Goal: Check status

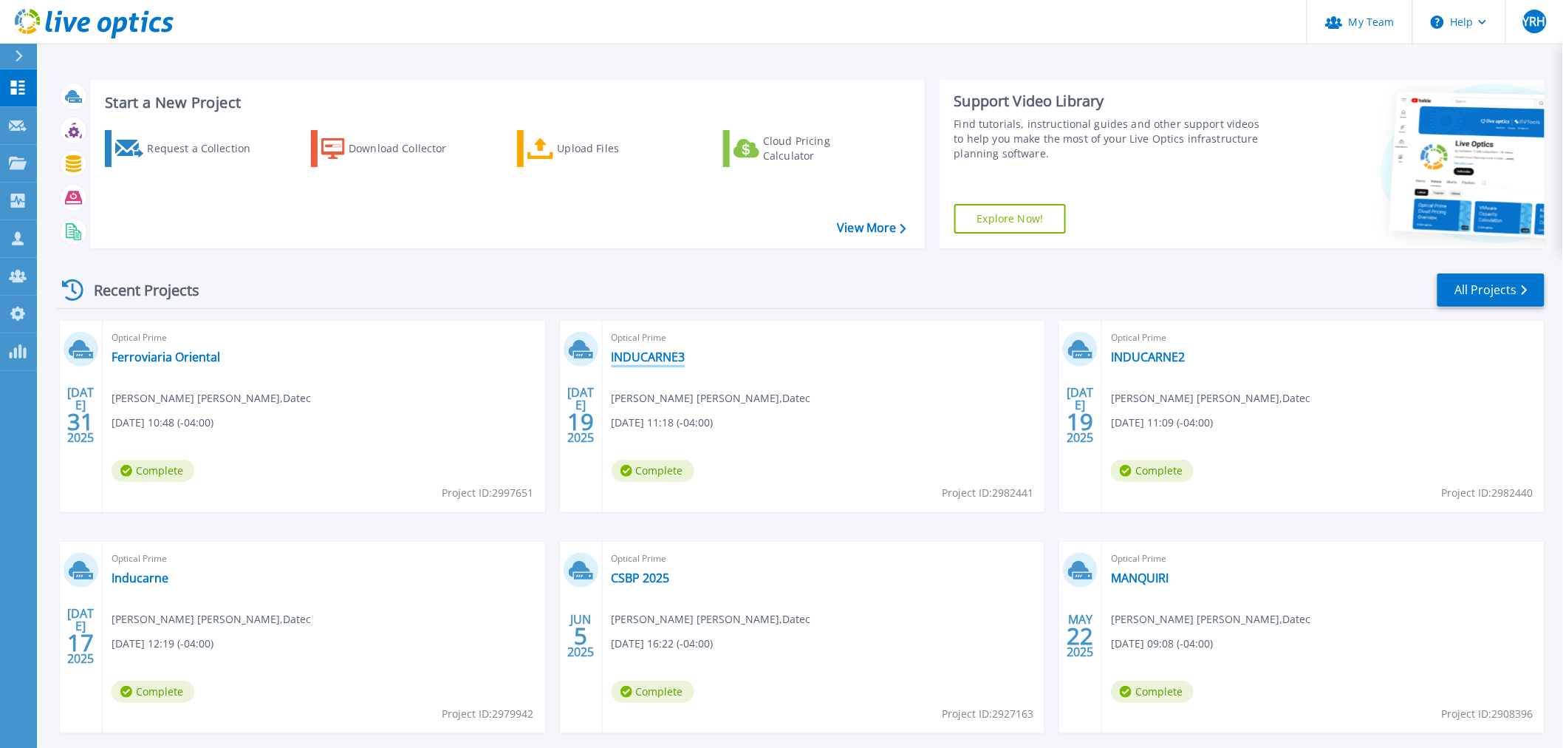
click at [646, 358] on link "INDUCARNE3" at bounding box center [649, 356] width 74 height 15
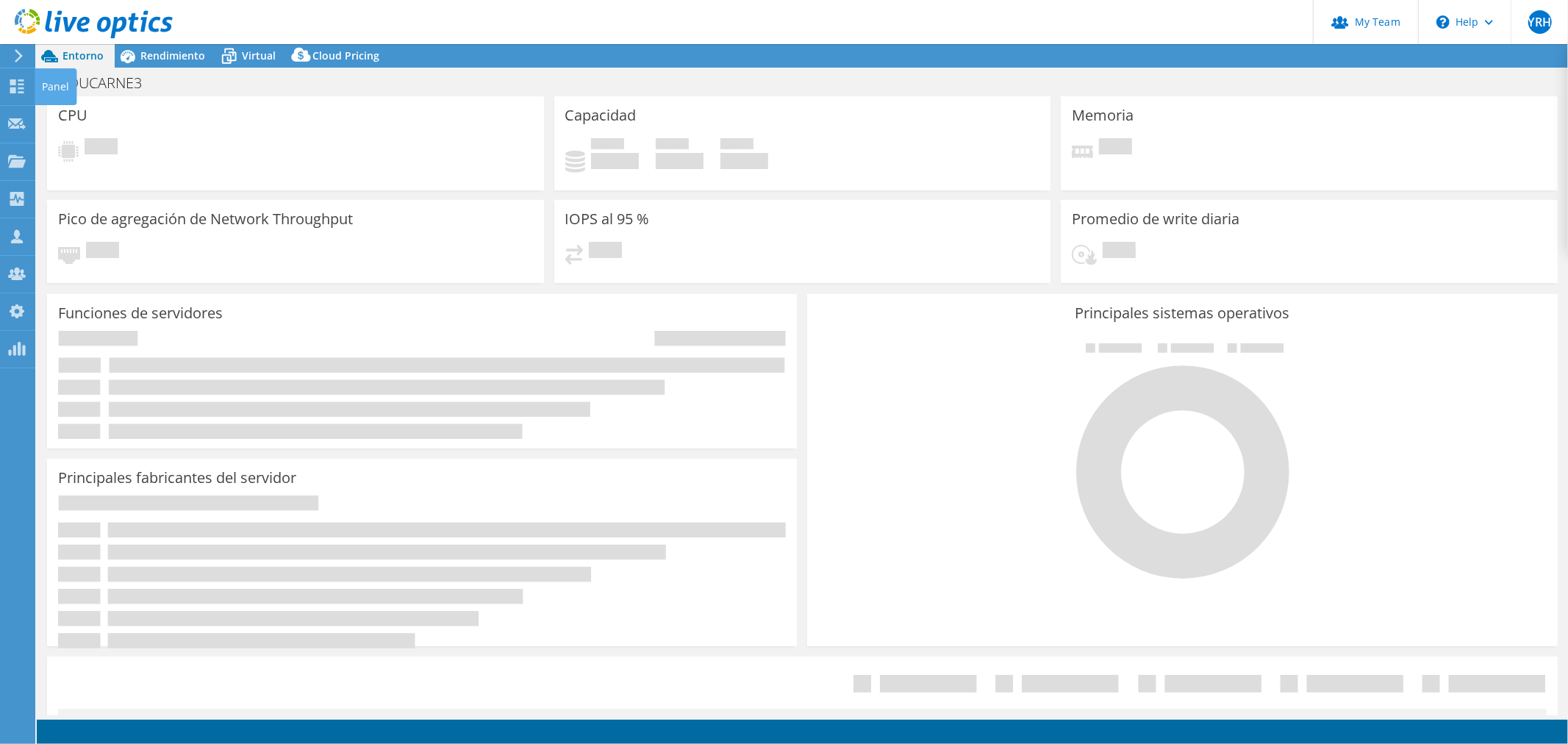
select select "USD"
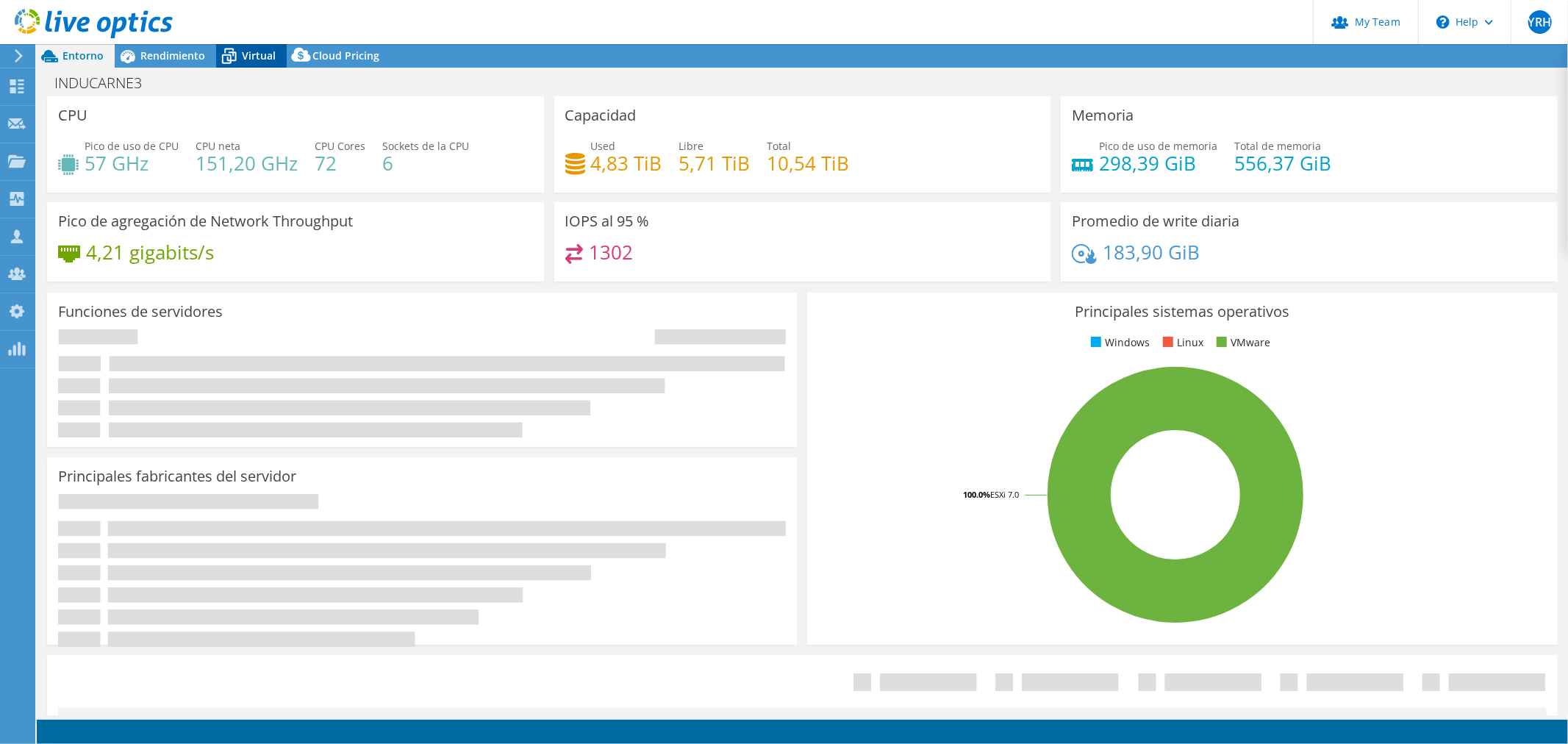
click at [255, 55] on span "Virtual" at bounding box center [259, 56] width 34 height 14
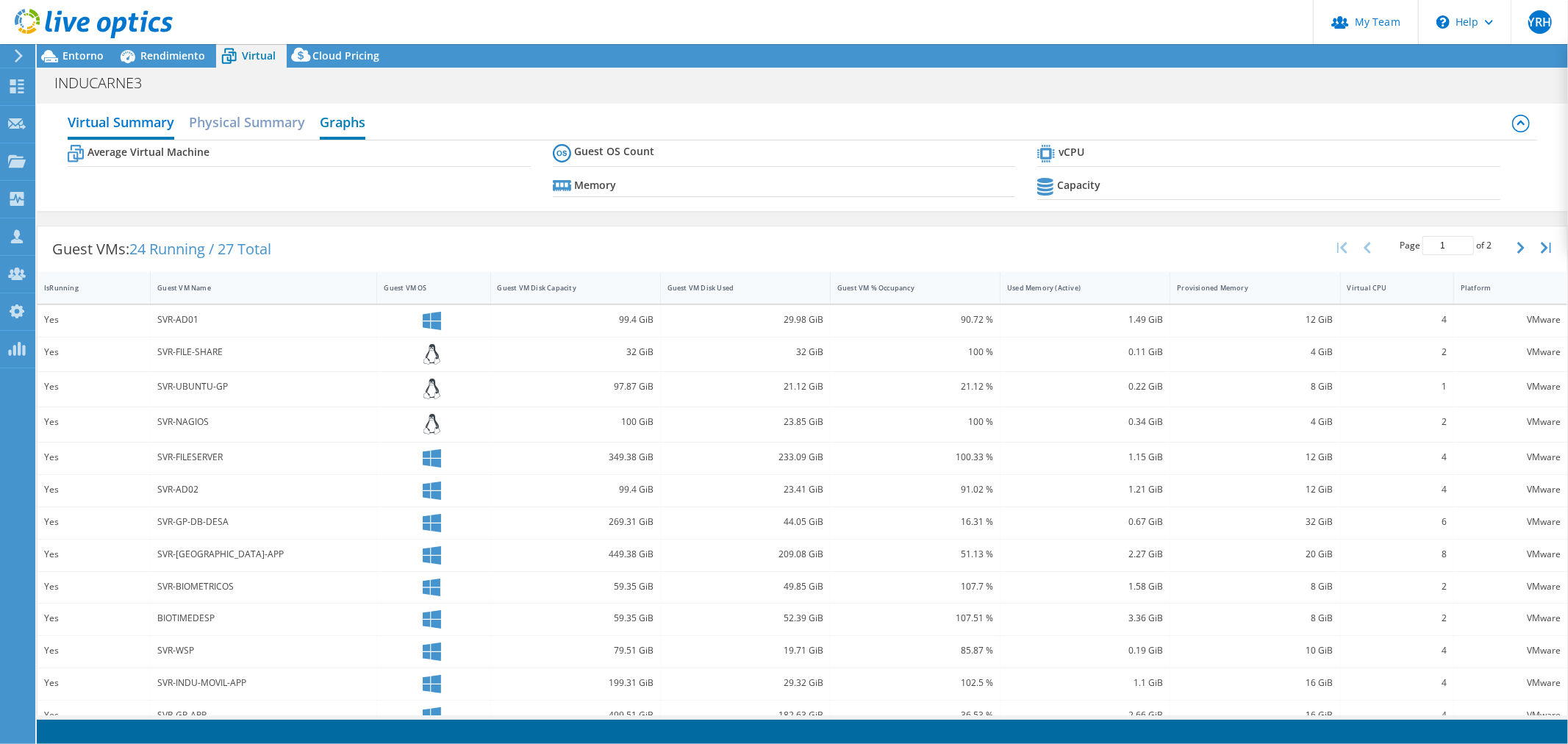
click at [333, 116] on h2 "Graphs" at bounding box center [342, 123] width 46 height 33
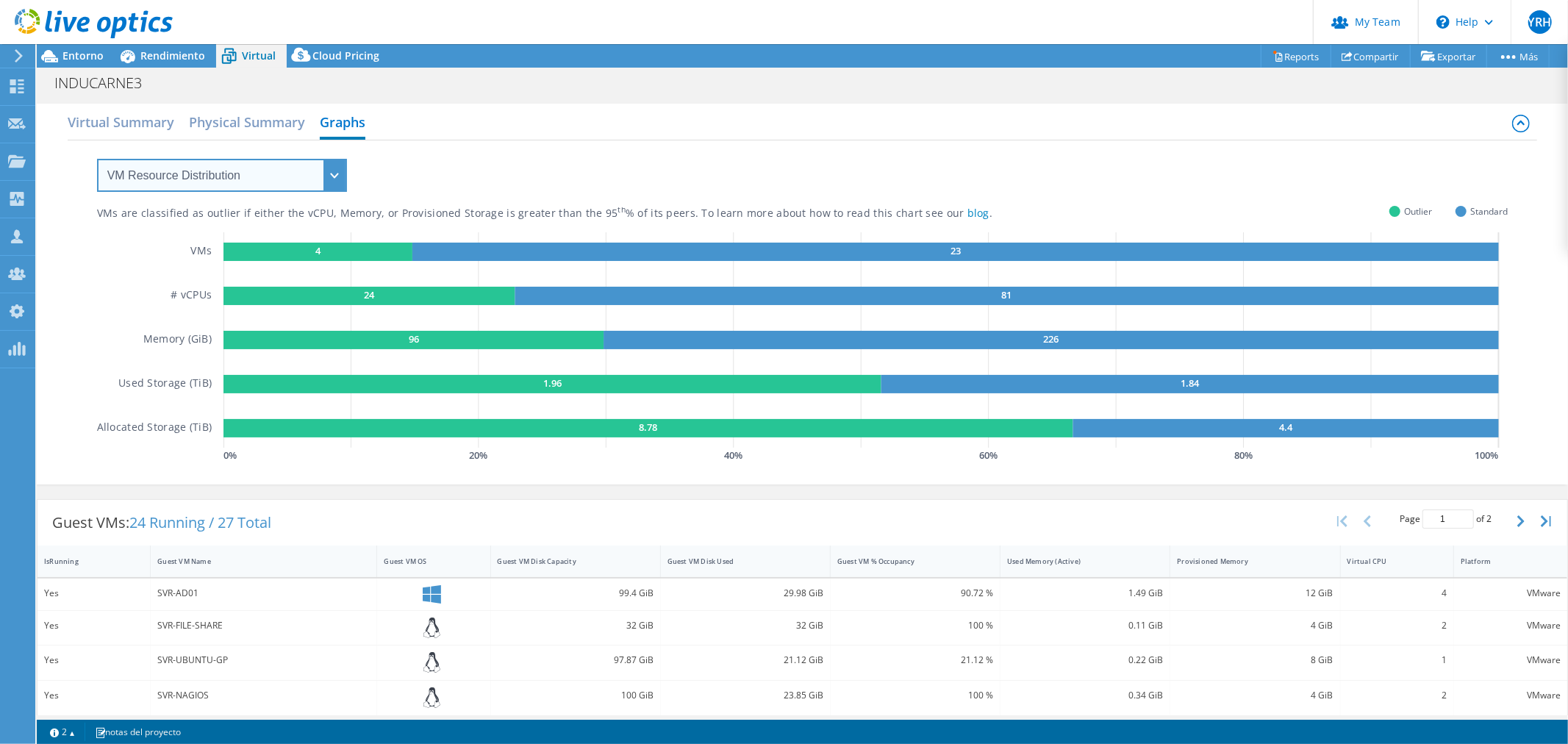
click at [275, 187] on select "VM Resource Distribution Provisioning Contrast Over Provisioning" at bounding box center [222, 175] width 250 height 33
select select "Over Provisioning"
click at [98, 159] on select "VM Resource Distribution Provisioning Contrast Over Provisioning" at bounding box center [222, 175] width 250 height 33
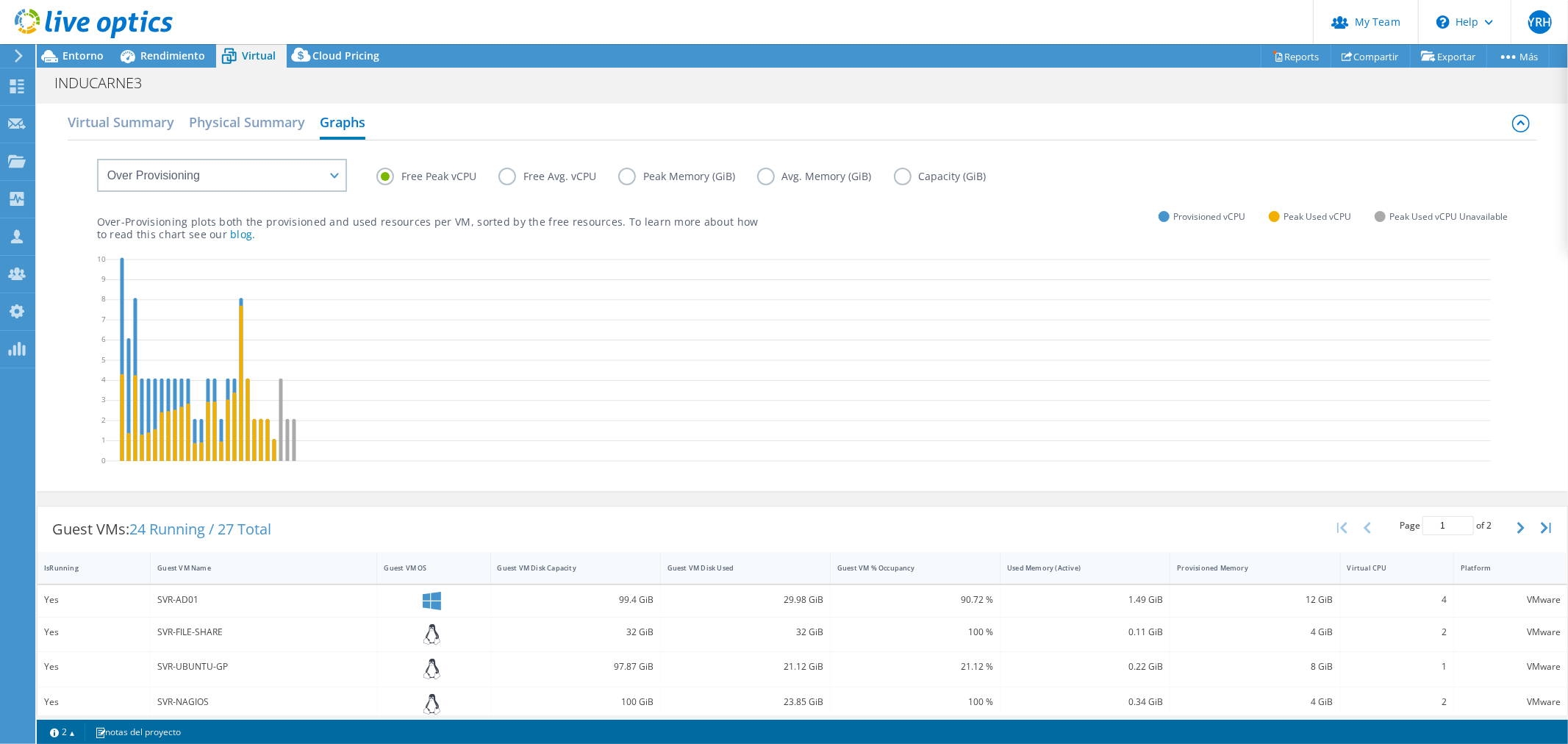
click at [531, 171] on label "Free Avg. vCPU" at bounding box center [558, 176] width 119 height 18
click at [0, 0] on input "Free Avg. vCPU" at bounding box center [0, 0] width 0 height 0
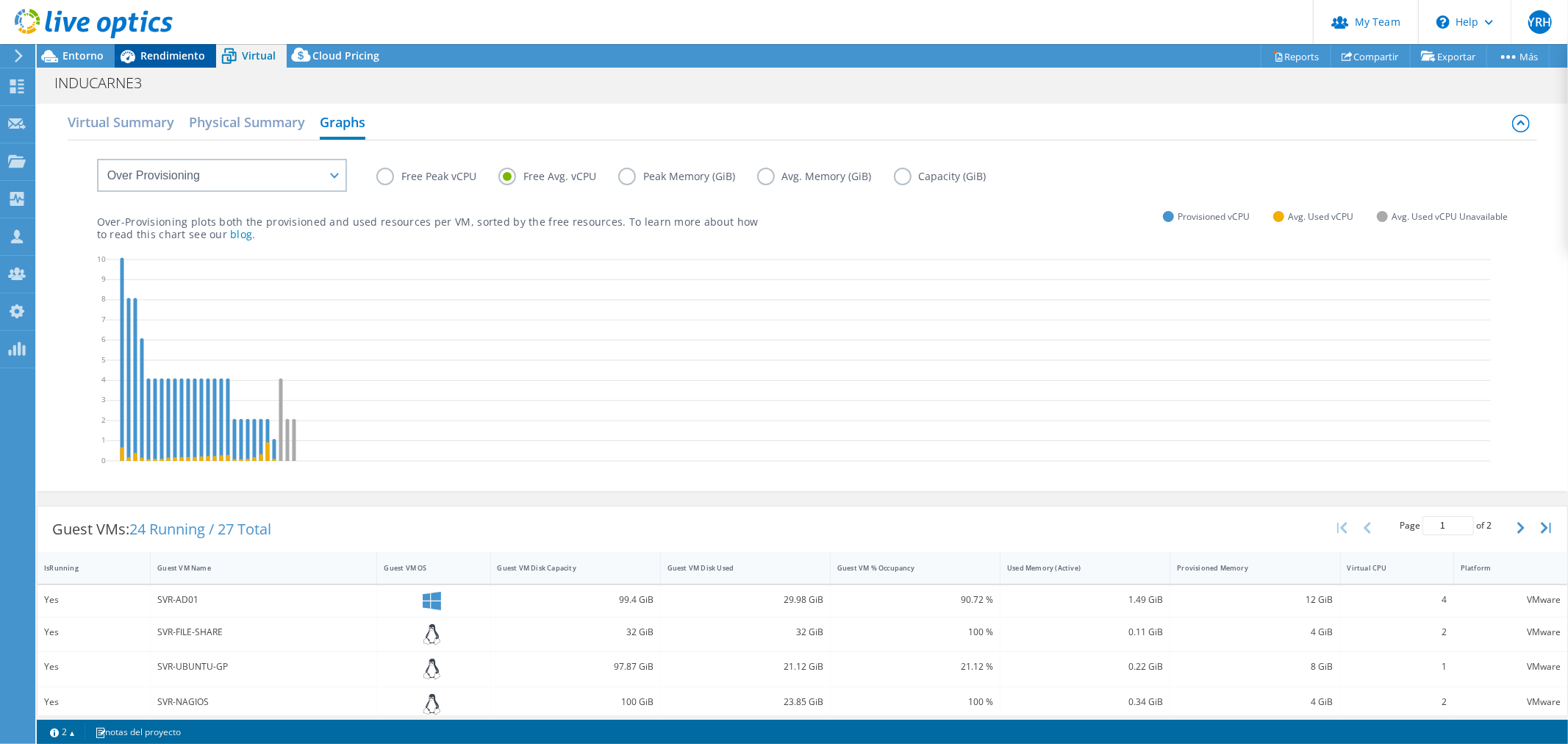
click at [149, 53] on span "Rendimiento" at bounding box center [172, 56] width 65 height 14
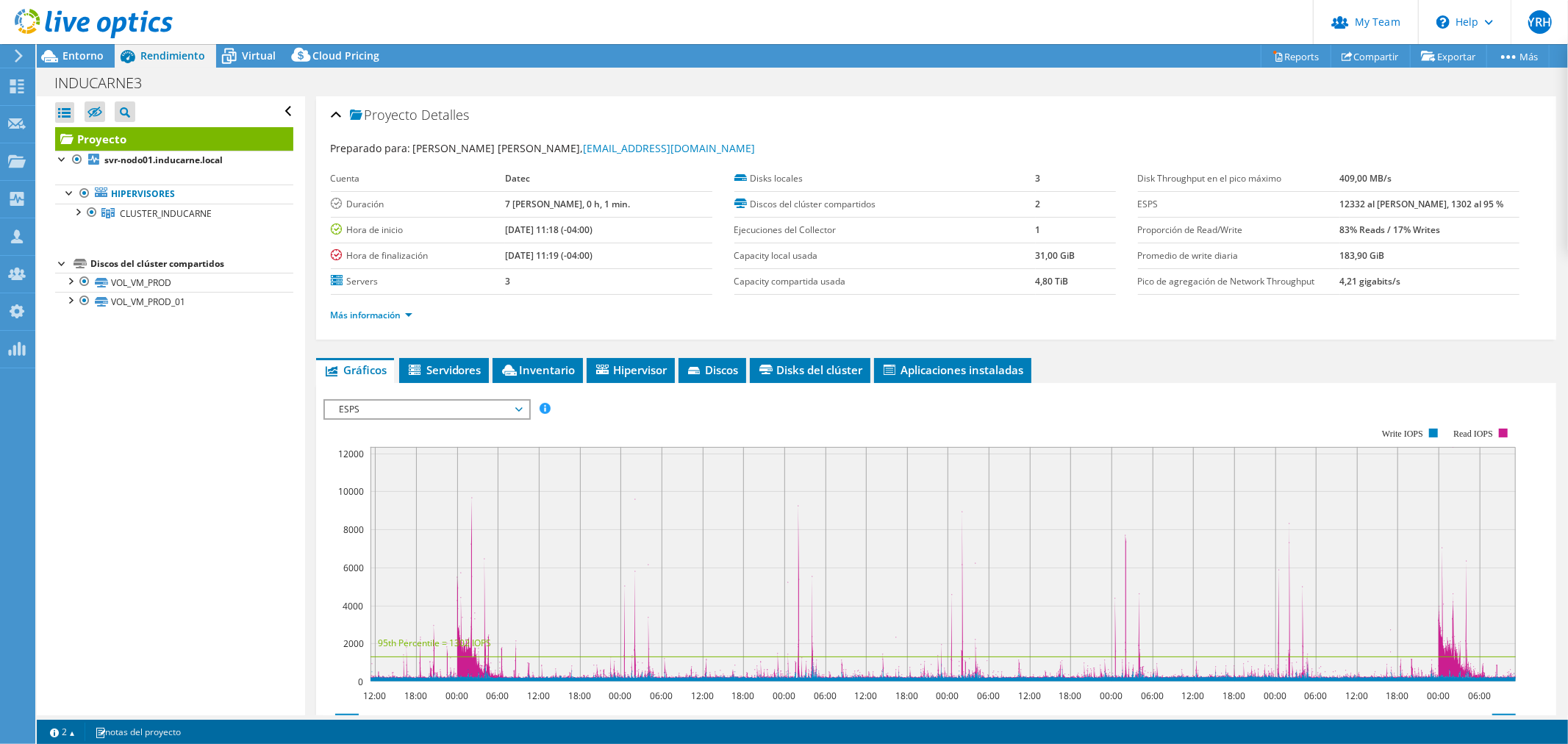
click at [463, 405] on span "ESPS" at bounding box center [427, 410] width 189 height 18
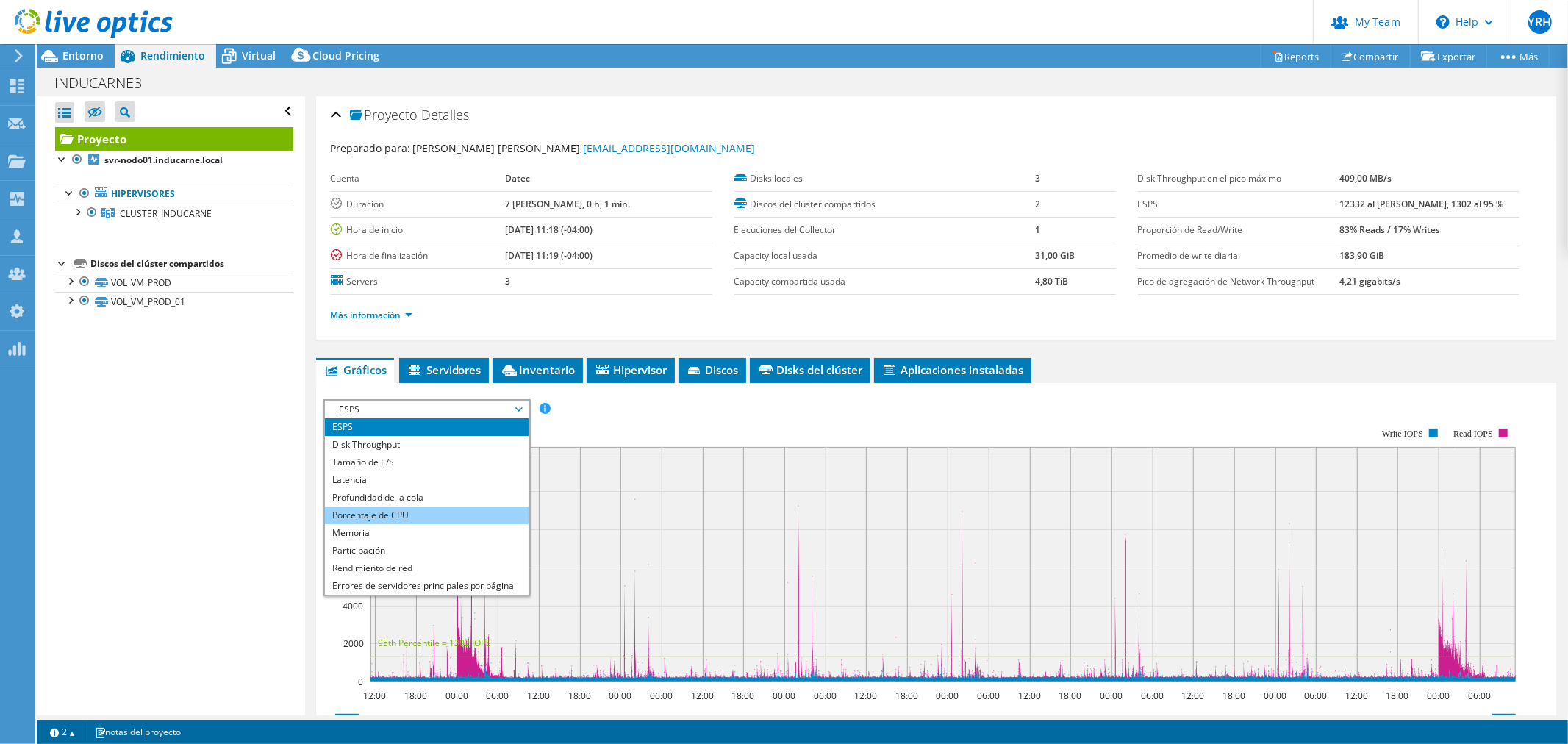
click at [429, 506] on li "Porcentaje de CPU" at bounding box center [426, 515] width 204 height 18
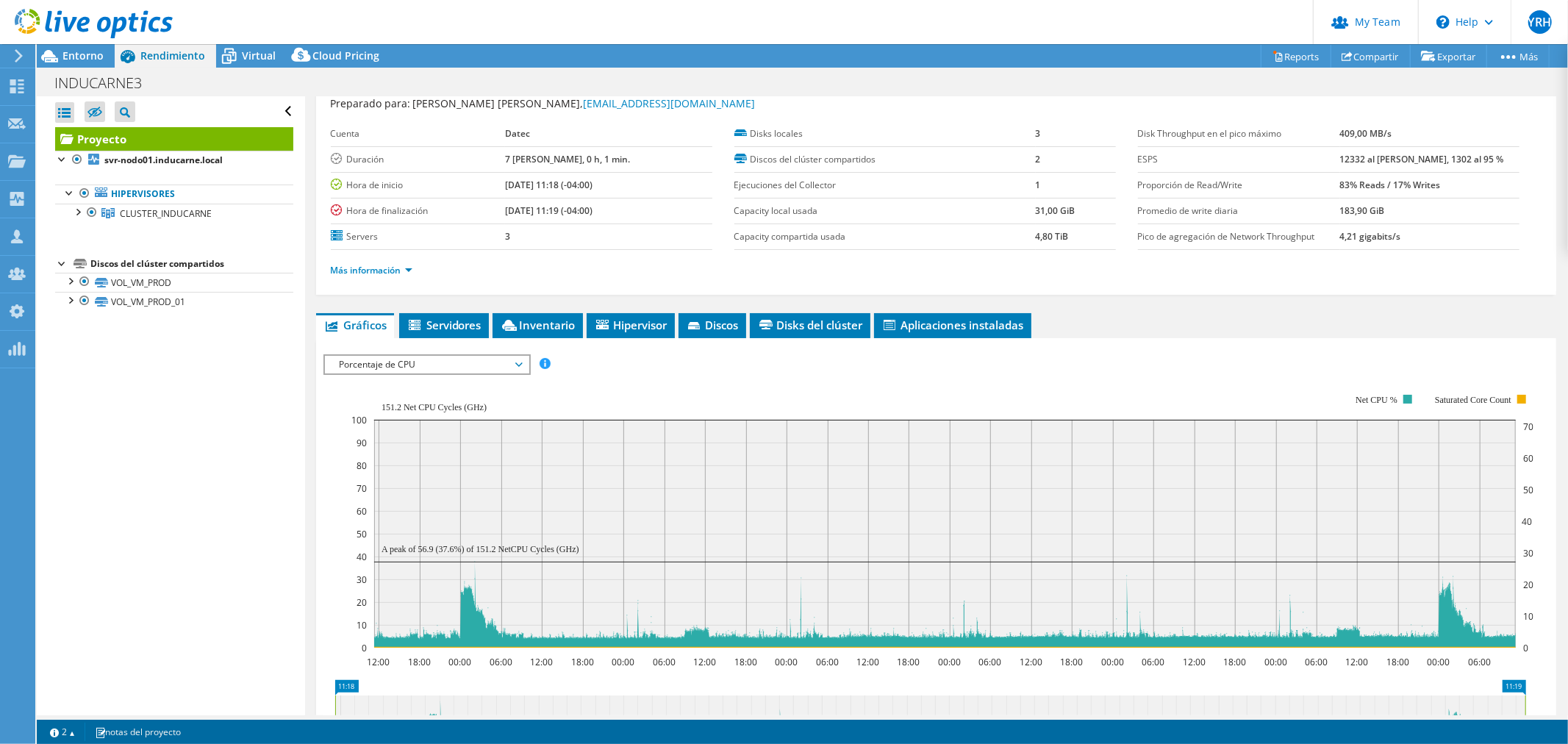
scroll to position [82, 0]
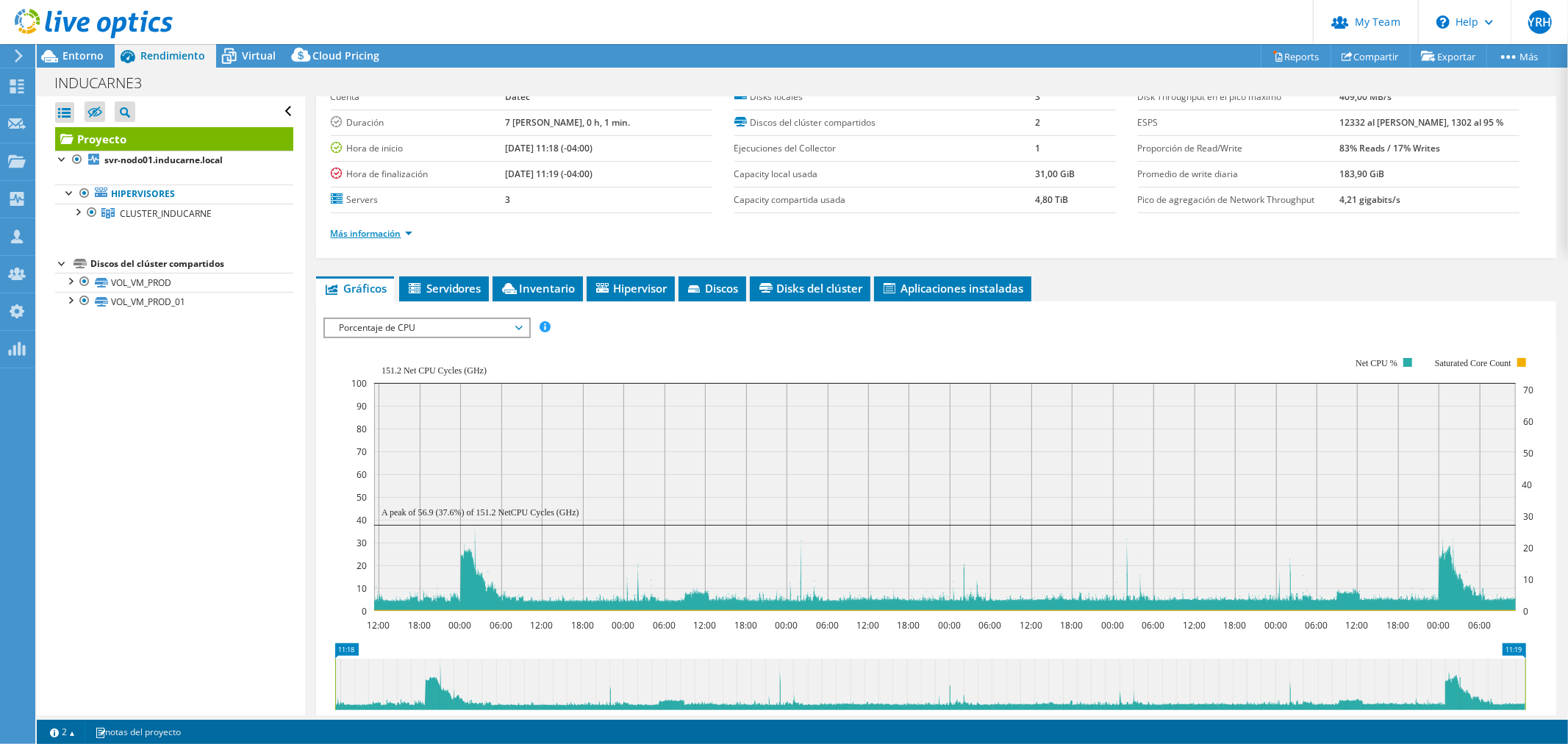
click at [393, 230] on link "Más información" at bounding box center [371, 233] width 82 height 13
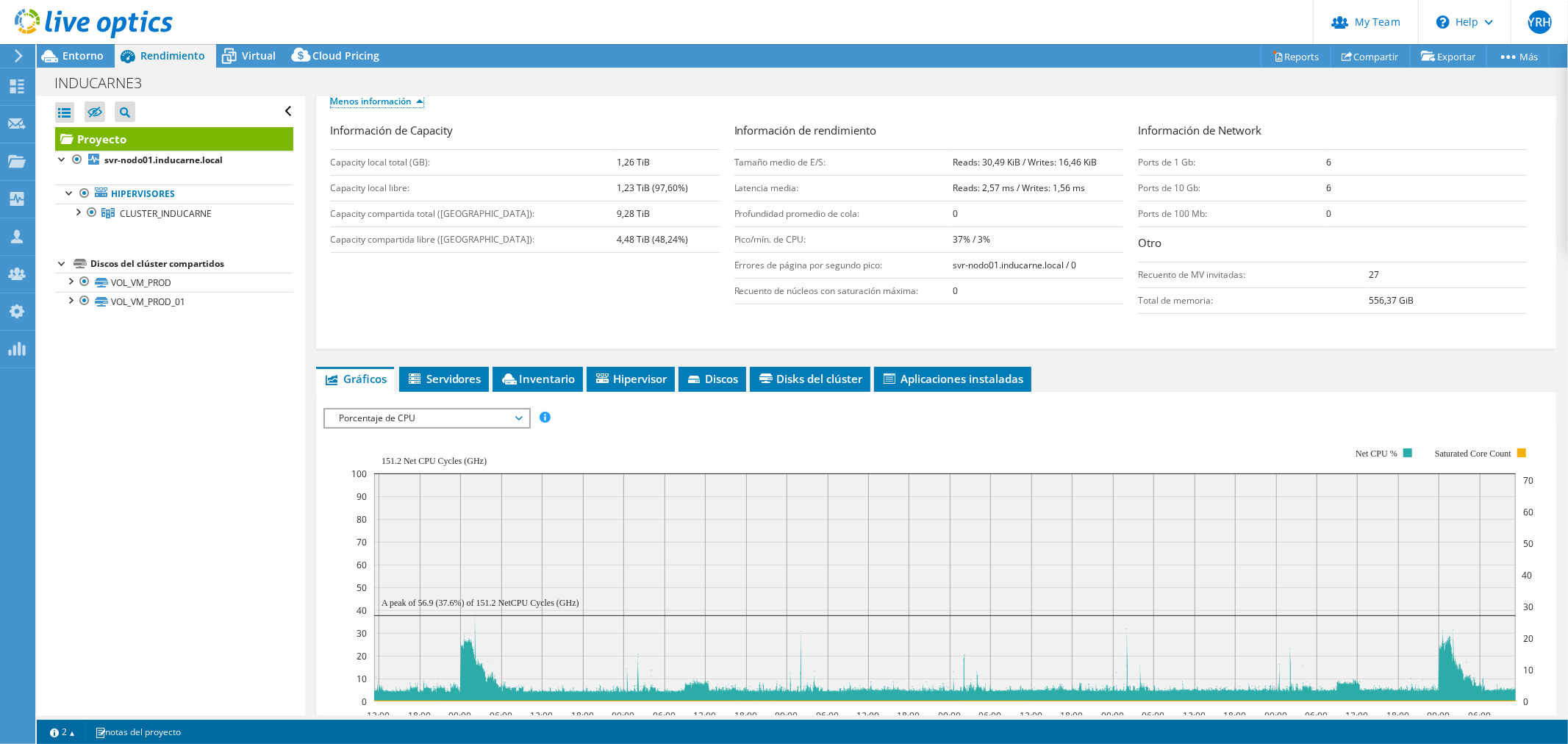
scroll to position [408, 0]
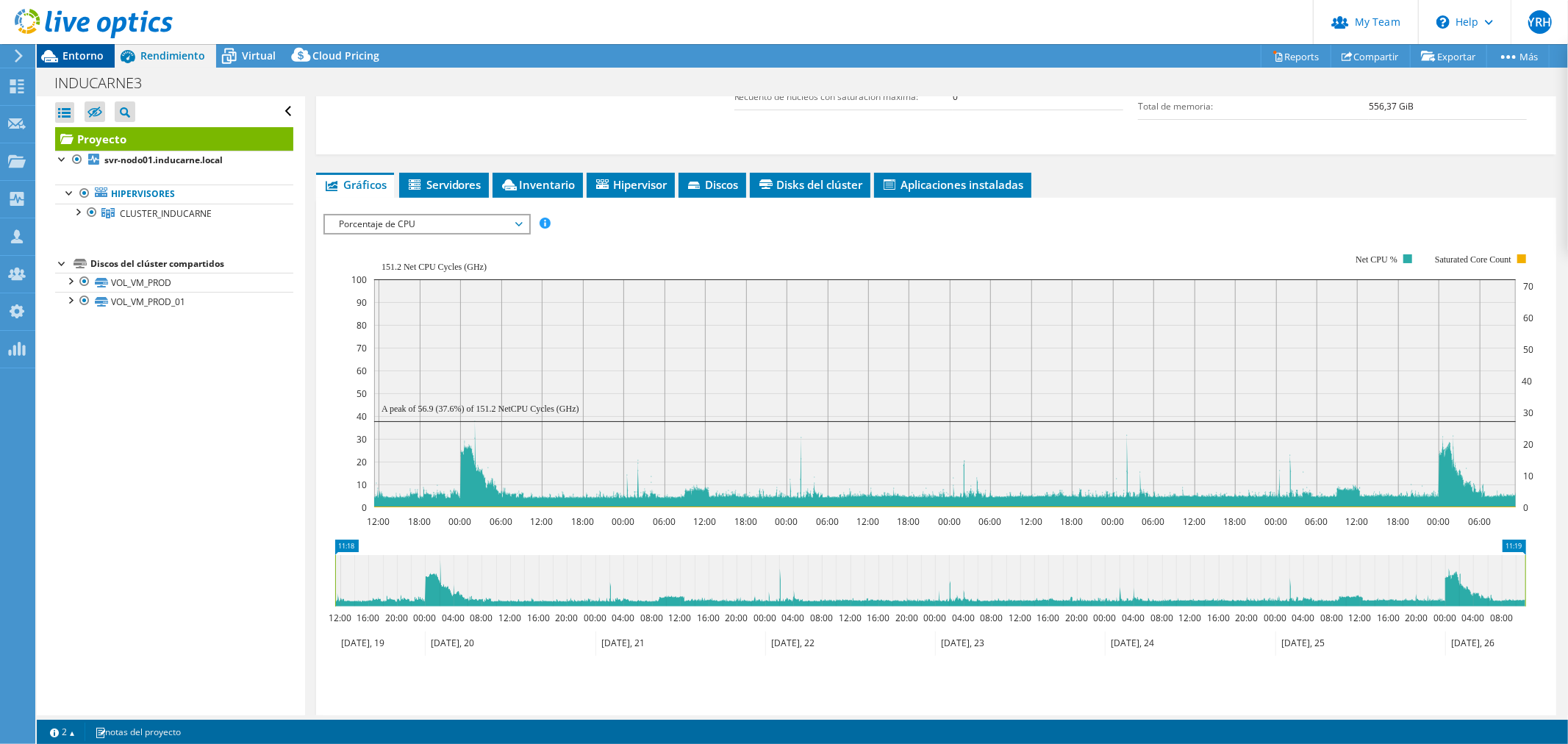
click at [89, 50] on span "Entorno" at bounding box center [83, 56] width 41 height 14
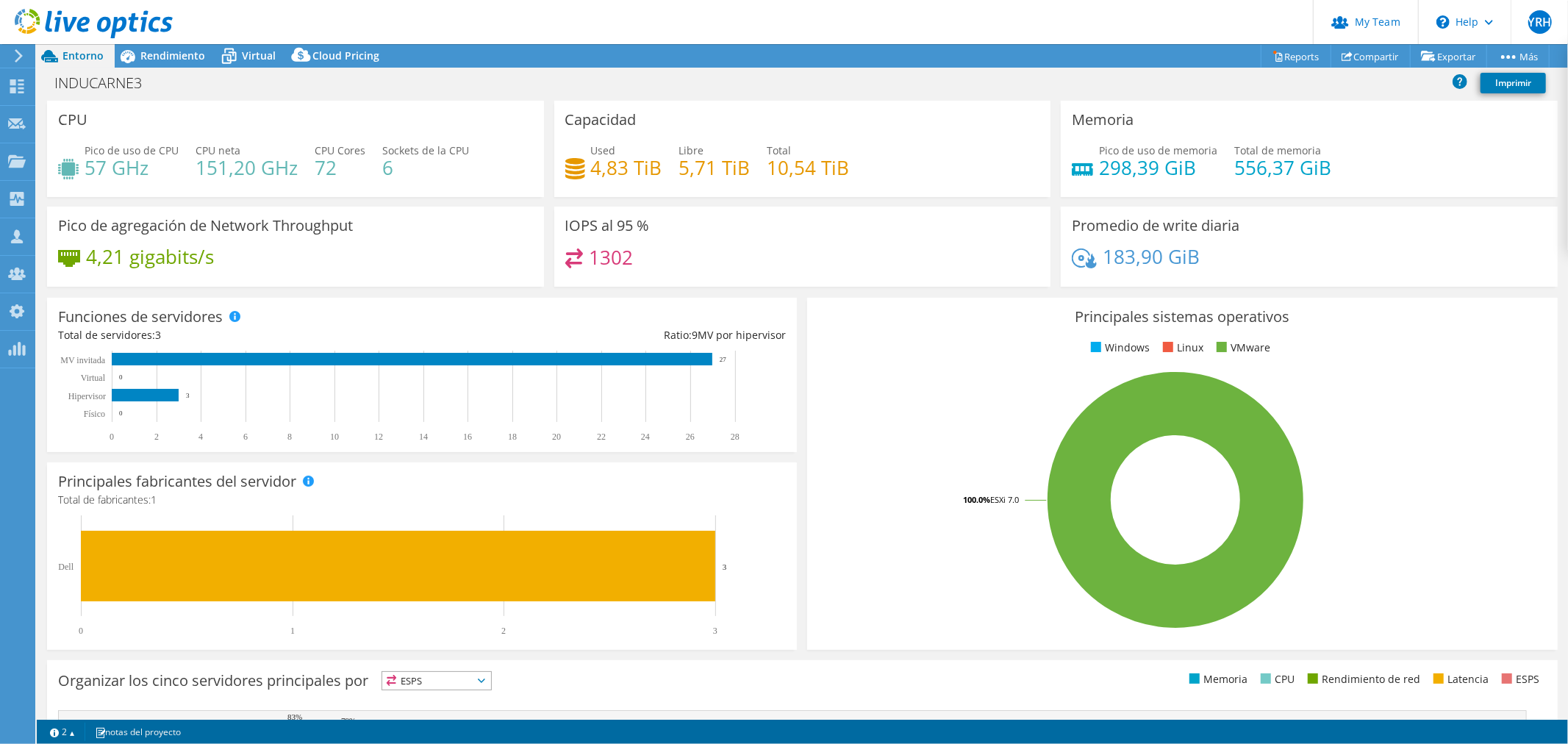
click at [98, 24] on use at bounding box center [94, 24] width 158 height 30
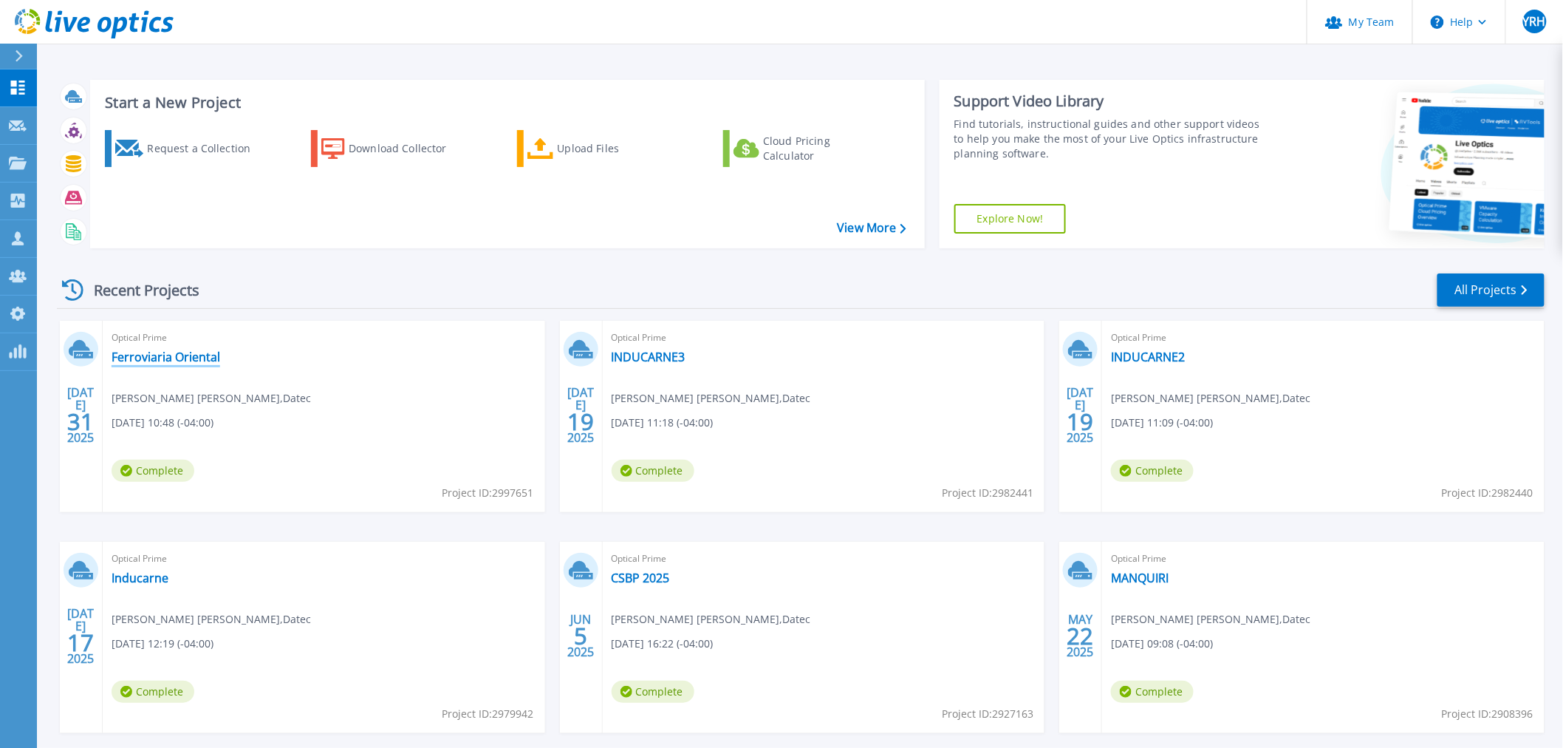
click at [168, 355] on link "Ferroviaria Oriental" at bounding box center [166, 356] width 109 height 15
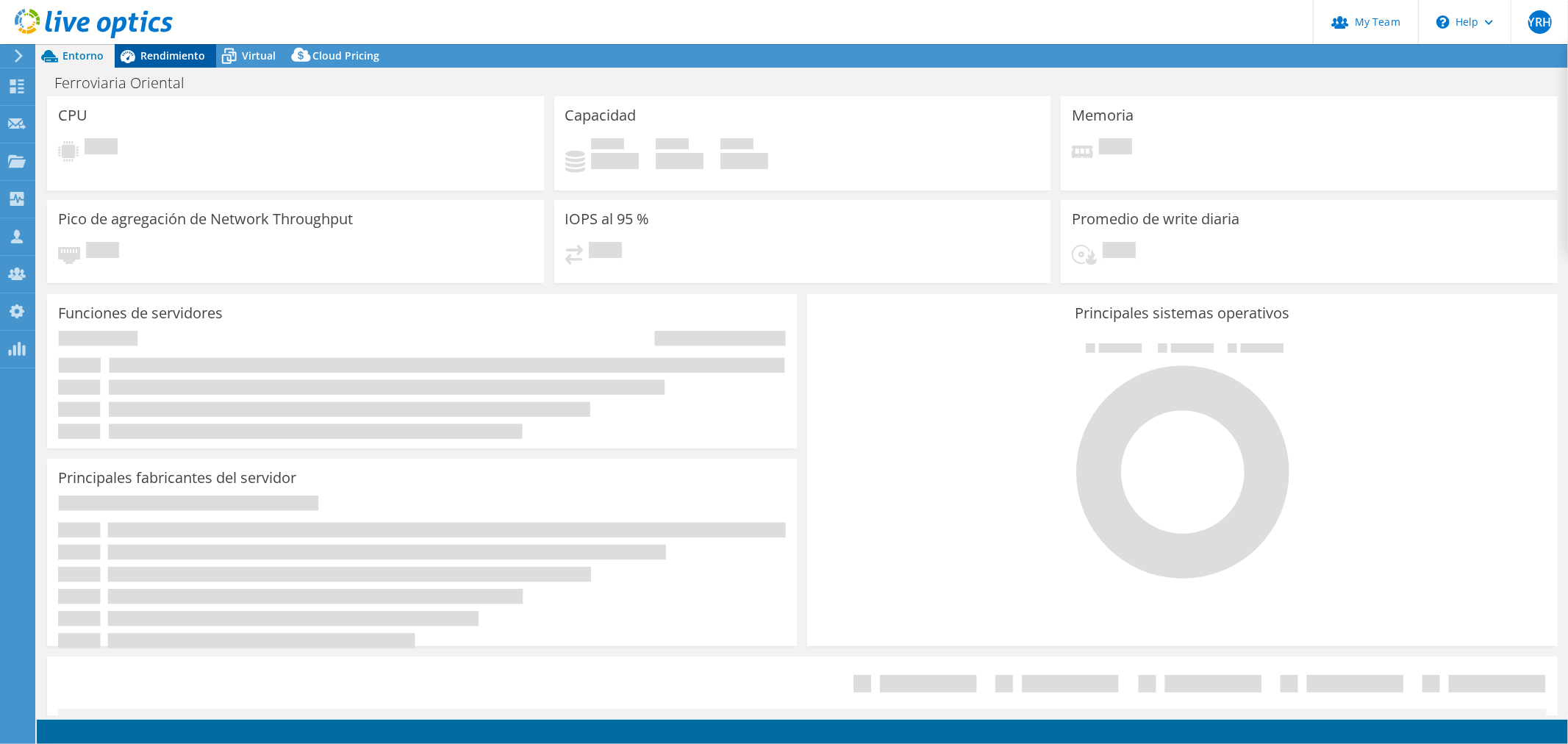
click at [181, 55] on span "Rendimiento" at bounding box center [172, 56] width 65 height 14
select select "USD"
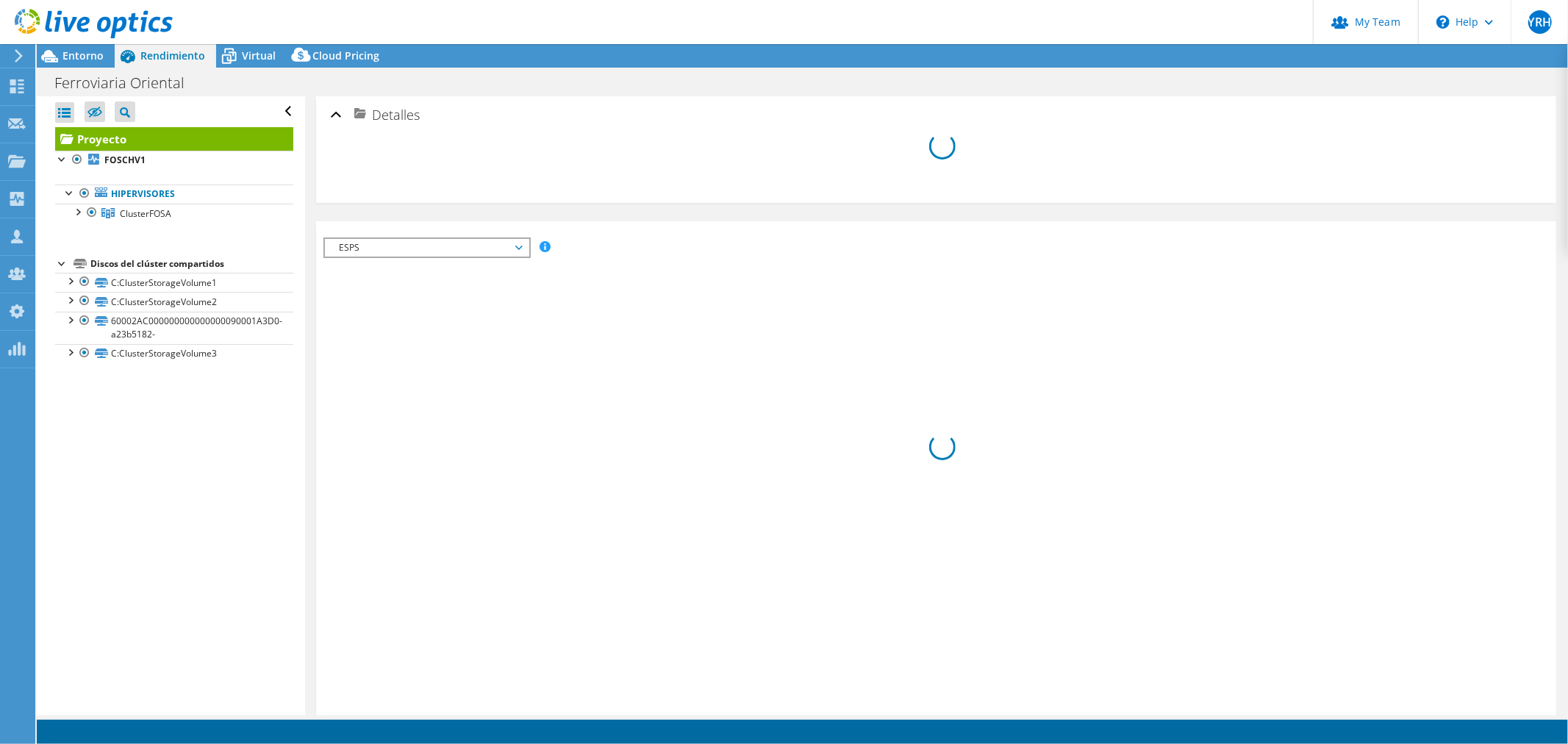
click at [435, 249] on span "ESPS" at bounding box center [427, 248] width 189 height 18
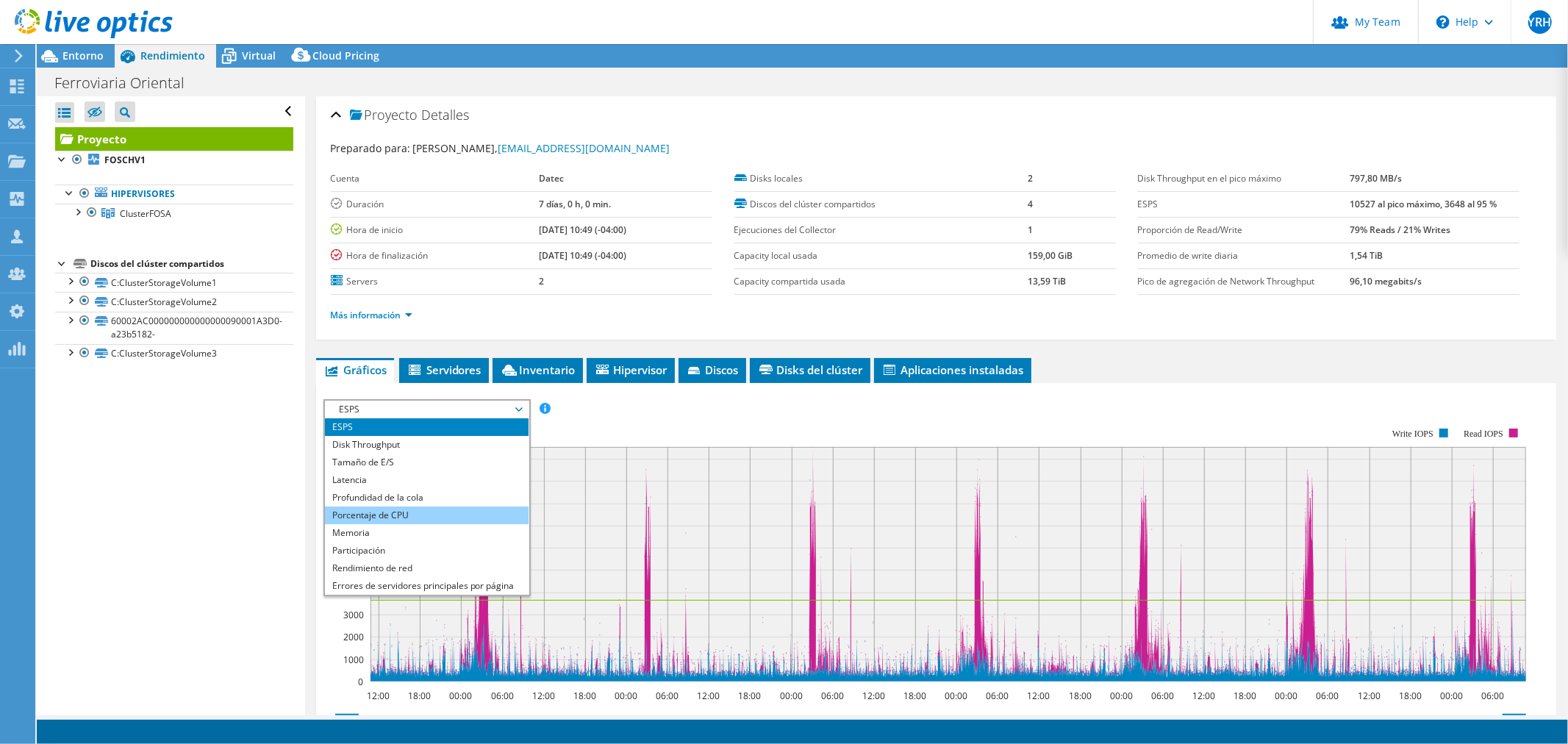
click at [417, 511] on li "Porcentaje de CPU" at bounding box center [426, 515] width 204 height 18
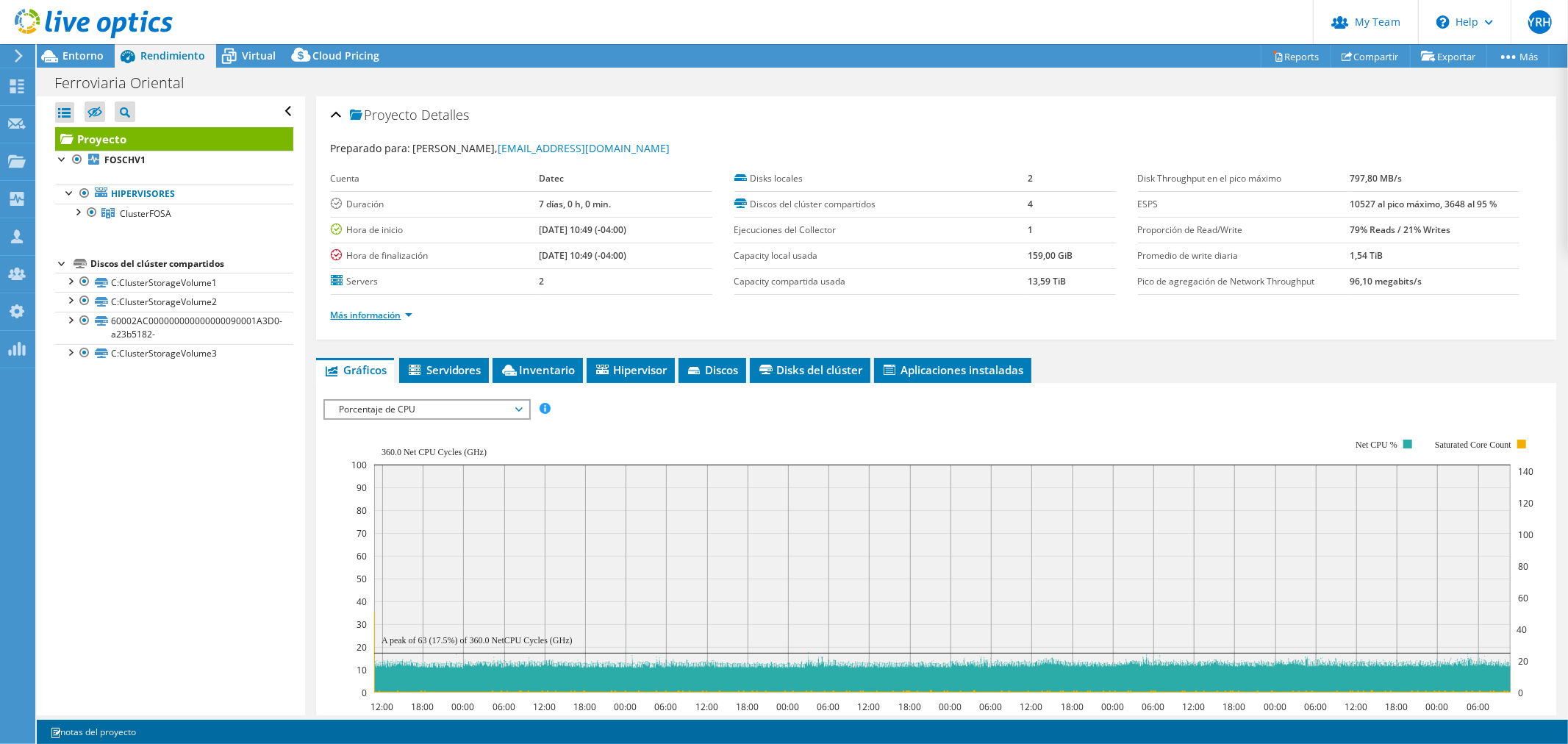
click at [397, 316] on link "Más información" at bounding box center [371, 314] width 82 height 13
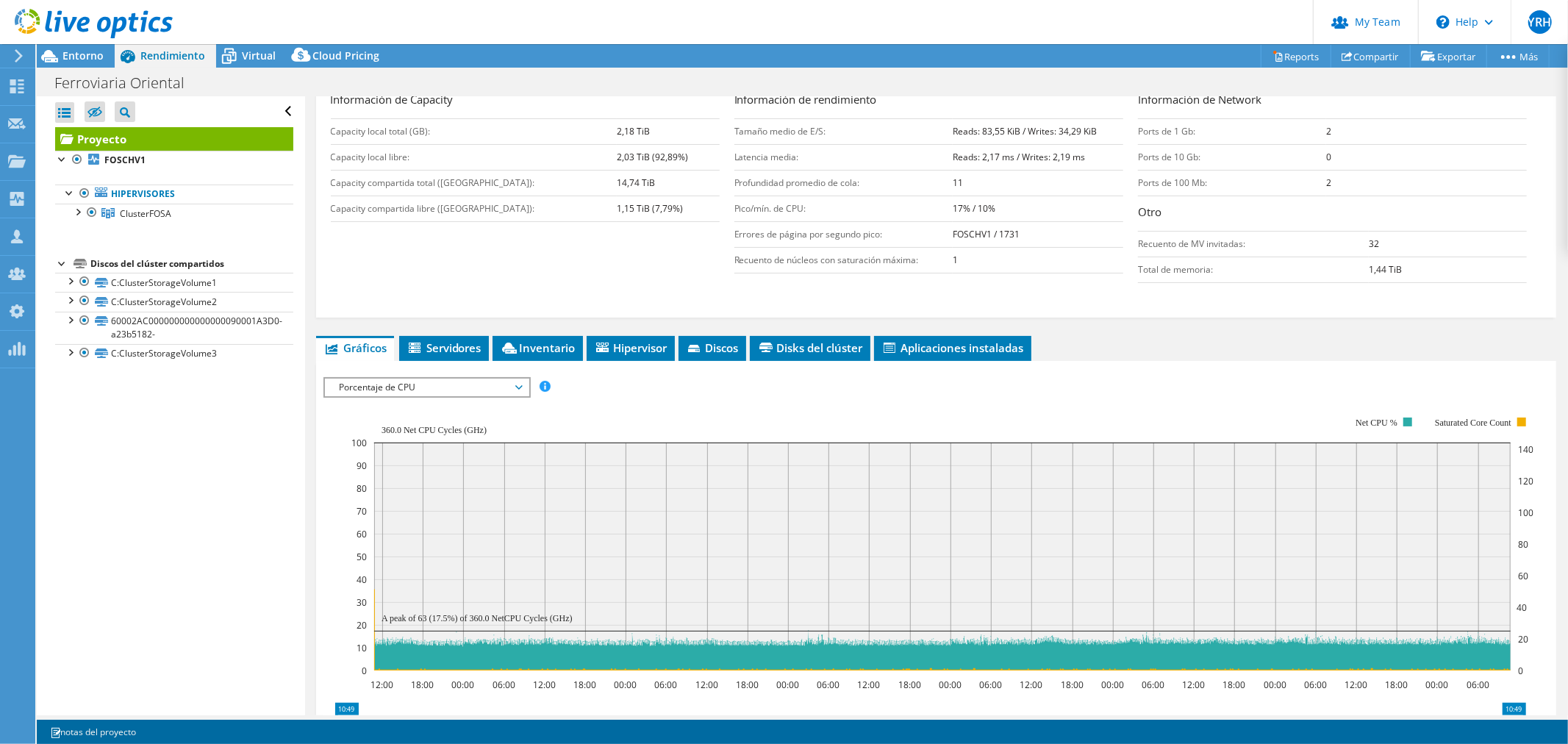
scroll to position [326, 0]
